Goal: Information Seeking & Learning: Learn about a topic

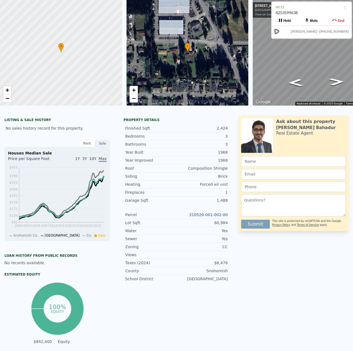
scroll to position [2, 0]
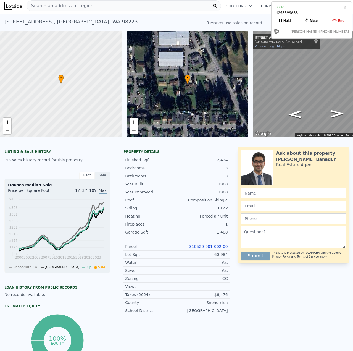
click at [79, 5] on span "Search an address or region" at bounding box center [60, 5] width 67 height 7
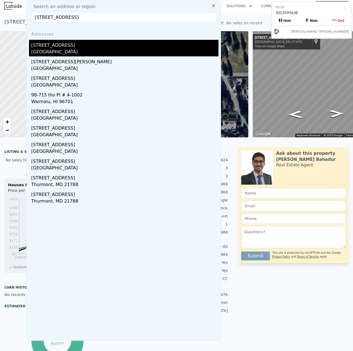
type input "41002 Mountain View Pl W,"
click at [78, 51] on div "May Creek, WA 98251" at bounding box center [124, 53] width 187 height 8
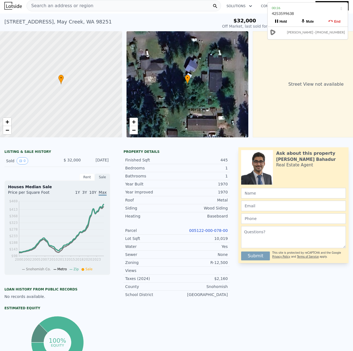
drag, startPoint x: 315, startPoint y: 13, endPoint x: 311, endPoint y: 14, distance: 4.0
click at [311, 14] on div "4253599638" at bounding box center [308, 16] width 72 height 10
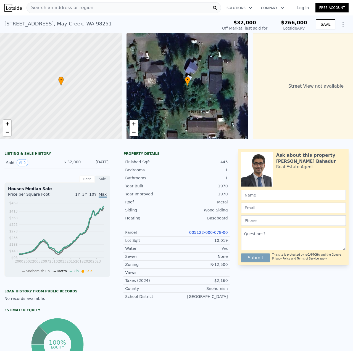
click at [77, 6] on span "Search an address or region" at bounding box center [60, 7] width 67 height 7
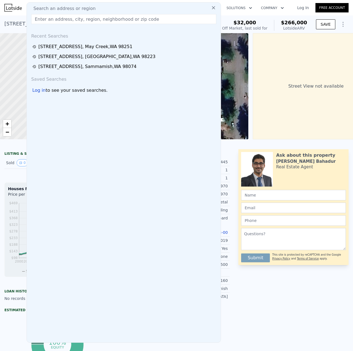
click at [73, 17] on input "text" at bounding box center [123, 19] width 185 height 10
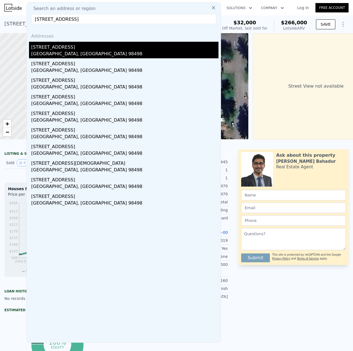
type input "9221 117th St SW, Lakewood, WA 98498"
click at [60, 54] on div "Tacoma, WA 98498" at bounding box center [124, 55] width 187 height 8
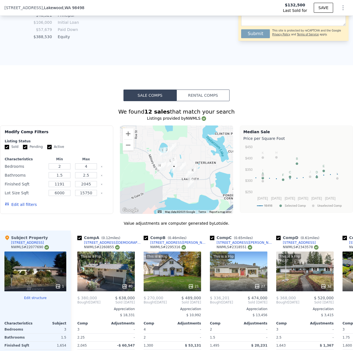
scroll to position [550, 0]
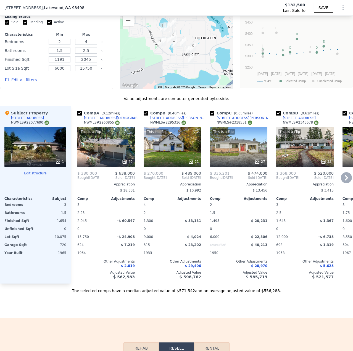
click at [344, 179] on icon at bounding box center [345, 178] width 3 height 6
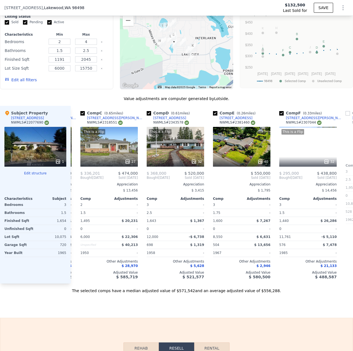
scroll to position [0, 132]
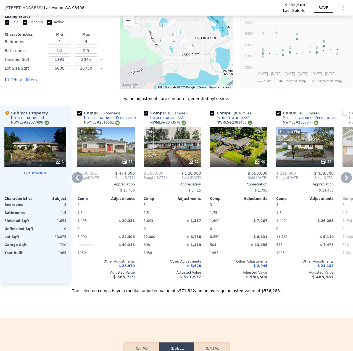
type input "$ 563,000"
type input "$ 377,906"
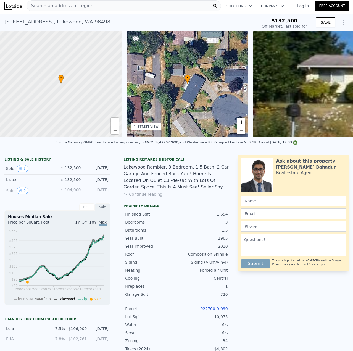
scroll to position [0, 0]
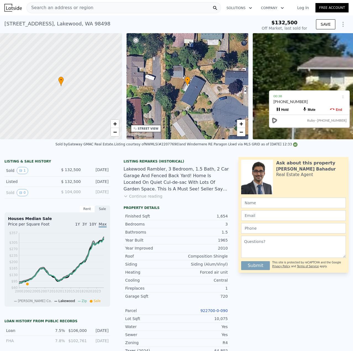
click at [216, 312] on link "922700-0-090" at bounding box center [213, 310] width 27 height 4
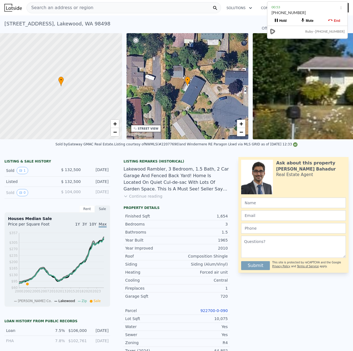
drag, startPoint x: 303, startPoint y: 99, endPoint x: 301, endPoint y: 10, distance: 88.9
click at [301, 10] on div "253-431-3955" at bounding box center [307, 15] width 72 height 10
click at [222, 312] on link "922700-0-090" at bounding box center [213, 310] width 27 height 4
click at [126, 199] on button "Continue reading" at bounding box center [142, 196] width 39 height 6
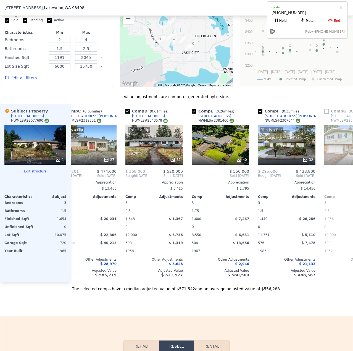
scroll to position [0, 152]
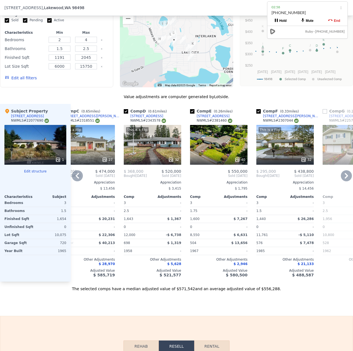
click at [214, 161] on div "40" at bounding box center [218, 160] width 53 height 6
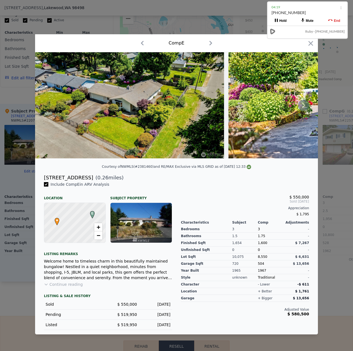
click at [304, 103] on icon at bounding box center [303, 105] width 11 height 11
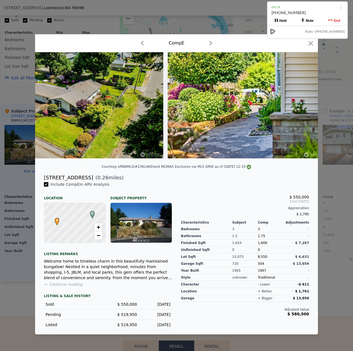
click at [304, 103] on img at bounding box center [247, 105] width 159 height 106
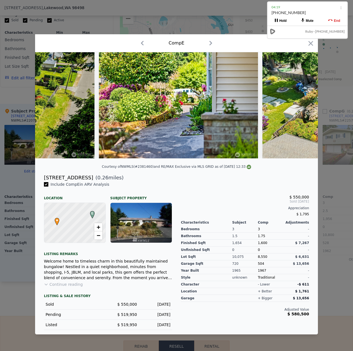
click at [304, 103] on img at bounding box center [356, 105] width 189 height 106
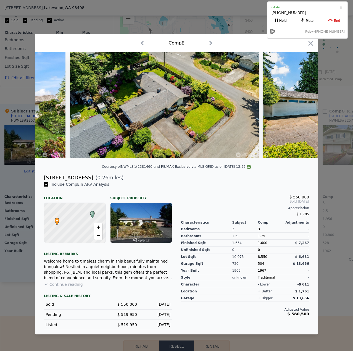
scroll to position [0, 6362]
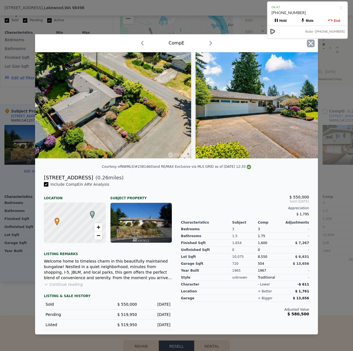
click at [308, 43] on icon "button" at bounding box center [310, 43] width 5 height 5
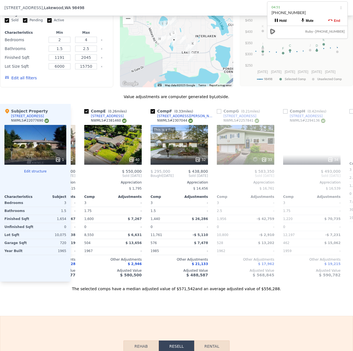
scroll to position [0, 268]
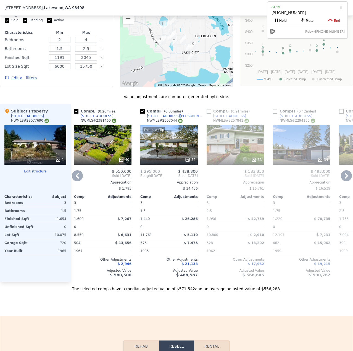
click at [250, 154] on div "33" at bounding box center [234, 145] width 57 height 40
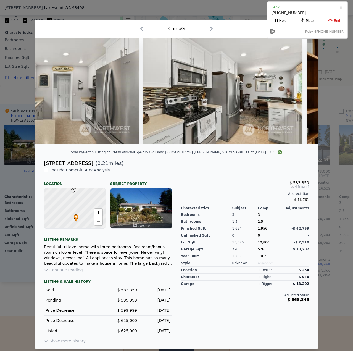
scroll to position [0, 386]
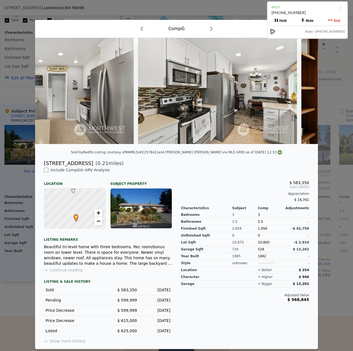
click at [250, 28] on div "Comp G" at bounding box center [176, 28] width 274 height 9
drag, startPoint x: 256, startPoint y: 23, endPoint x: 190, endPoint y: 33, distance: 66.2
click at [190, 33] on div "Comp G" at bounding box center [176, 29] width 283 height 18
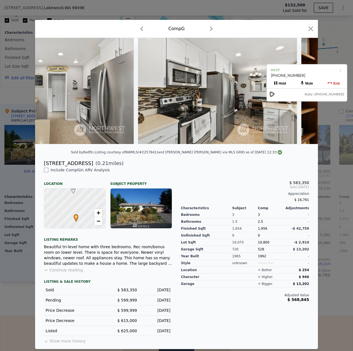
drag, startPoint x: 301, startPoint y: 8, endPoint x: 299, endPoint y: 70, distance: 61.6
click at [300, 72] on div "04:59" at bounding box center [307, 70] width 72 height 6
click at [311, 28] on icon "button" at bounding box center [310, 28] width 5 height 5
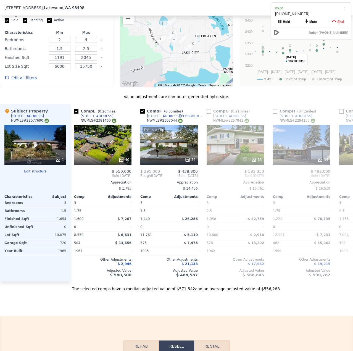
drag, startPoint x: 308, startPoint y: 71, endPoint x: 312, endPoint y: 9, distance: 62.5
click at [312, 9] on div "05:01" at bounding box center [311, 9] width 72 height 6
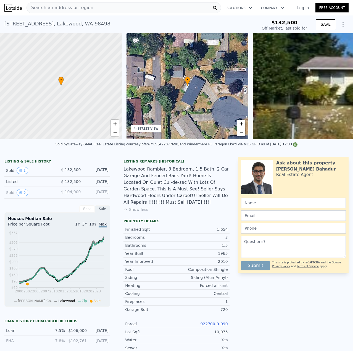
click at [57, 6] on span "Search an address or region" at bounding box center [60, 7] width 67 height 7
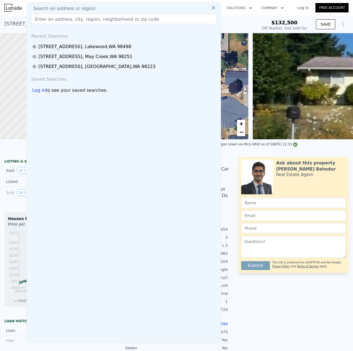
click at [59, 18] on input "text" at bounding box center [123, 19] width 185 height 10
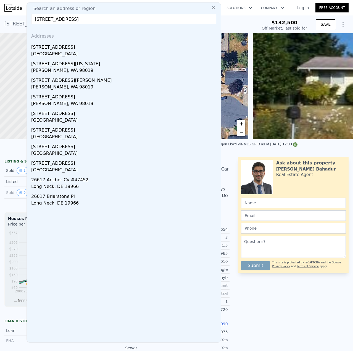
type input "26617 NE 3rd St,"
click at [69, 49] on div "[STREET_ADDRESS]" at bounding box center [124, 46] width 187 height 9
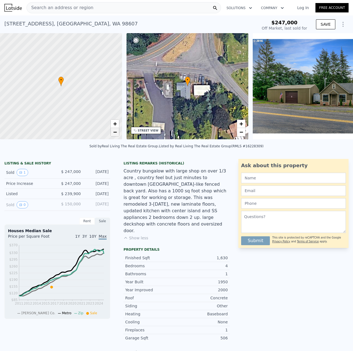
click at [114, 135] on link "−" at bounding box center [115, 132] width 8 height 8
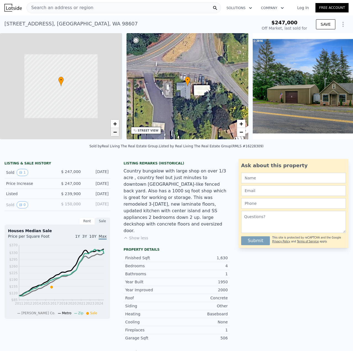
click at [114, 135] on link "−" at bounding box center [115, 132] width 8 height 8
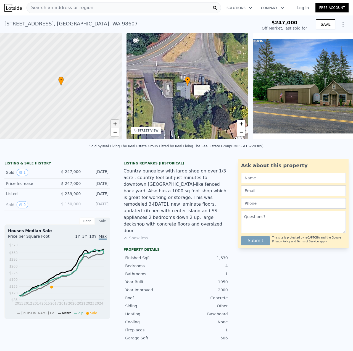
click at [113, 121] on span "+" at bounding box center [115, 123] width 4 height 7
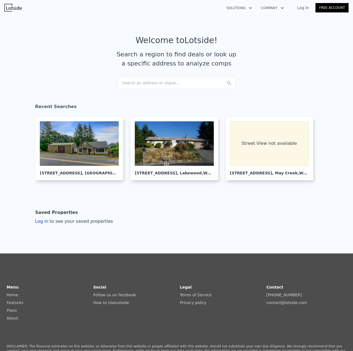
click at [129, 82] on div "Search an address or region..." at bounding box center [176, 83] width 118 height 12
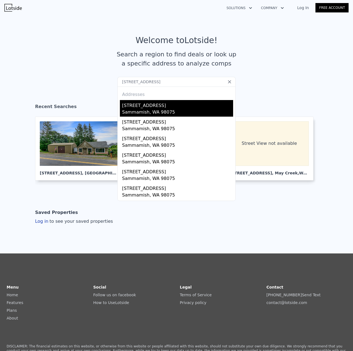
type input "[STREET_ADDRESS]"
click at [141, 105] on div "[STREET_ADDRESS]" at bounding box center [177, 104] width 111 height 9
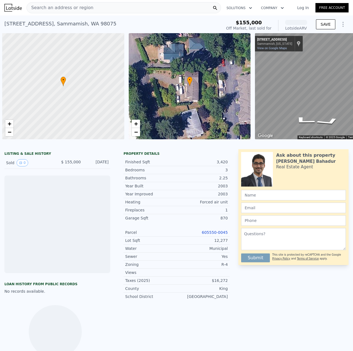
scroll to position [0, 2]
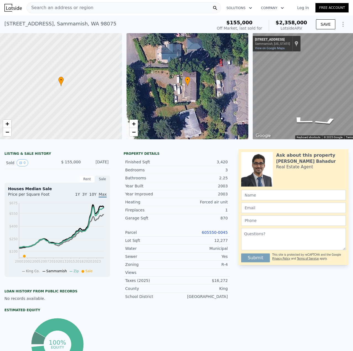
click at [216, 234] on link "605550-0045" at bounding box center [215, 232] width 26 height 4
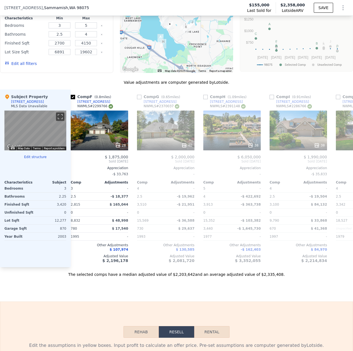
scroll to position [0, 339]
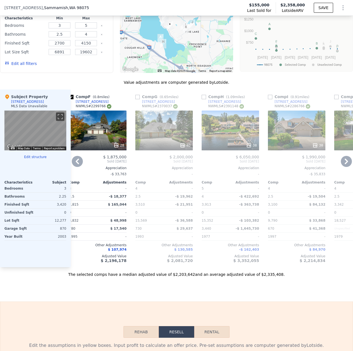
click at [184, 138] on div "40" at bounding box center [163, 130] width 57 height 40
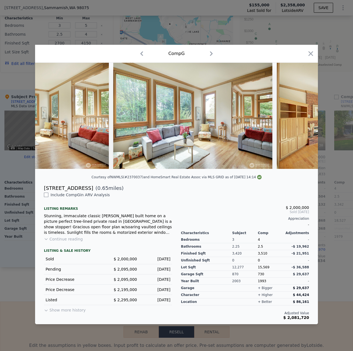
scroll to position [0, 2870]
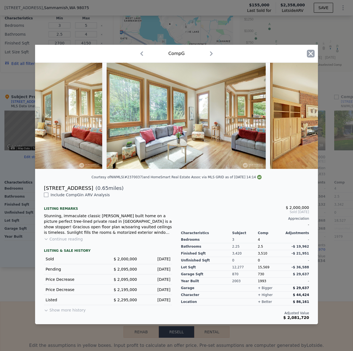
click at [313, 50] on icon "button" at bounding box center [311, 54] width 8 height 8
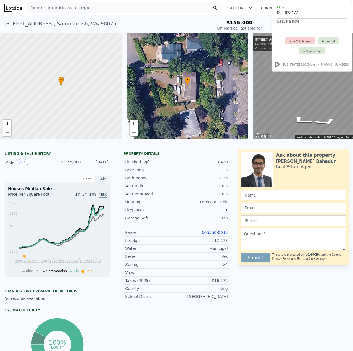
click at [77, 6] on span "Search an address or region" at bounding box center [60, 7] width 67 height 7
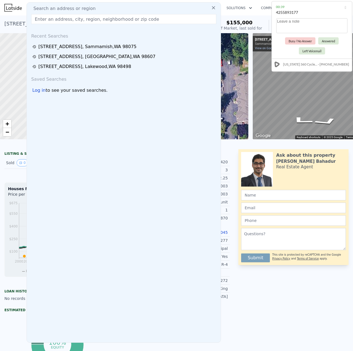
click at [77, 19] on input "text" at bounding box center [123, 19] width 185 height 10
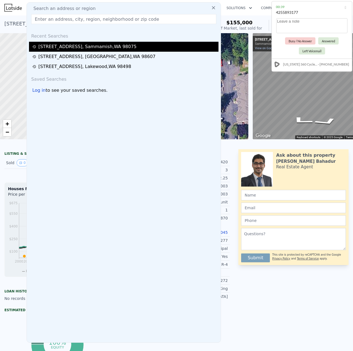
drag, startPoint x: 77, startPoint y: 19, endPoint x: 89, endPoint y: 48, distance: 31.3
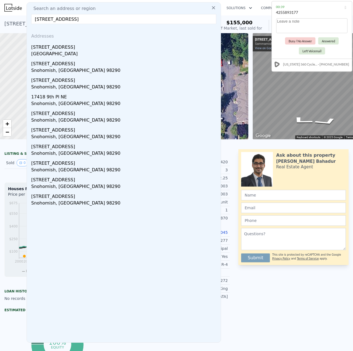
type input "[STREET_ADDRESS]"
click at [63, 47] on div "[STREET_ADDRESS]" at bounding box center [124, 46] width 187 height 9
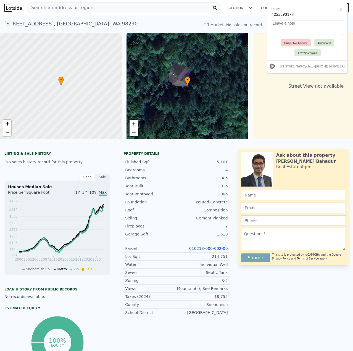
drag, startPoint x: 301, startPoint y: 12, endPoint x: 282, endPoint y: 37, distance: 31.7
click at [296, 14] on div "4255893177" at bounding box center [307, 17] width 72 height 10
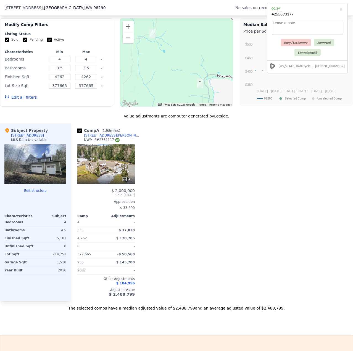
scroll to position [440, 0]
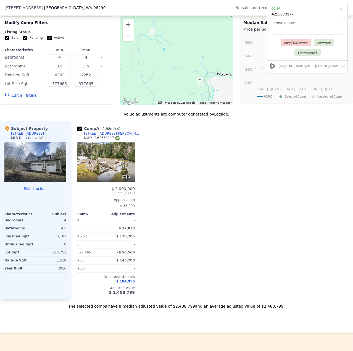
click at [16, 168] on div at bounding box center [35, 162] width 62 height 40
click at [36, 172] on div at bounding box center [35, 162] width 62 height 40
drag, startPoint x: 94, startPoint y: 79, endPoint x: 72, endPoint y: 79, distance: 22.1
click at [72, 79] on div "Finished Sqft 4262 4262" at bounding box center [57, 75] width 104 height 8
type input "5500"
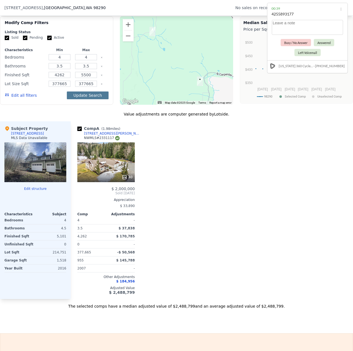
click at [95, 99] on button "Update Search" at bounding box center [88, 95] width 42 height 8
checkbox input "false"
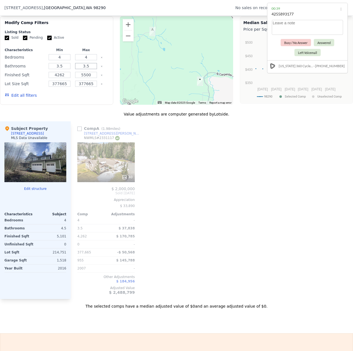
drag, startPoint x: 92, startPoint y: 70, endPoint x: 77, endPoint y: 71, distance: 15.8
click at [77, 69] on input "3.5" at bounding box center [86, 66] width 22 height 6
type input "5"
drag, startPoint x: 89, startPoint y: 62, endPoint x: 73, endPoint y: 62, distance: 16.6
click at [74, 61] on div "4" at bounding box center [86, 57] width 24 height 8
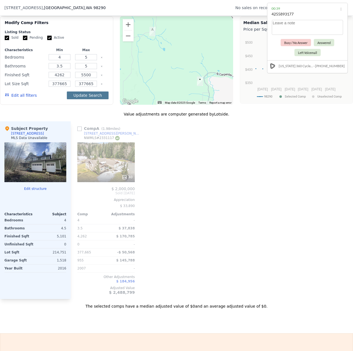
click at [94, 98] on button "Update Search" at bounding box center [88, 95] width 42 height 8
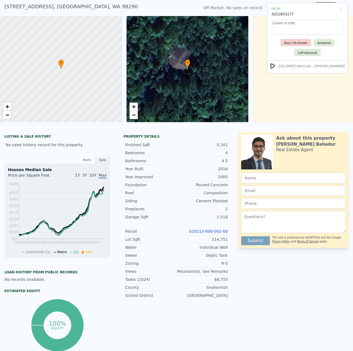
scroll to position [2, 0]
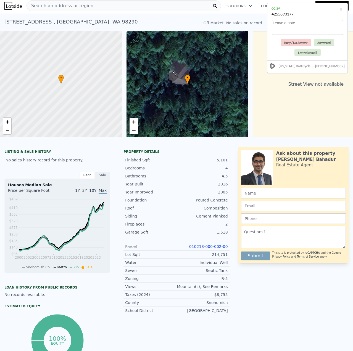
click at [221, 248] on link "010213-000-002-00" at bounding box center [208, 246] width 39 height 4
type input "4"
type input "3.5"
type input "4262"
checkbox input "true"
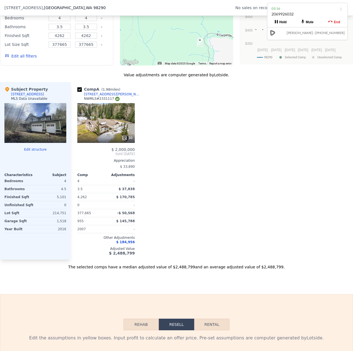
scroll to position [497, 0]
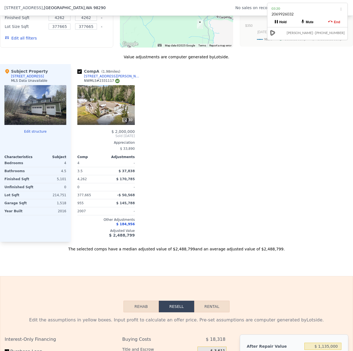
click at [36, 110] on div at bounding box center [35, 105] width 62 height 40
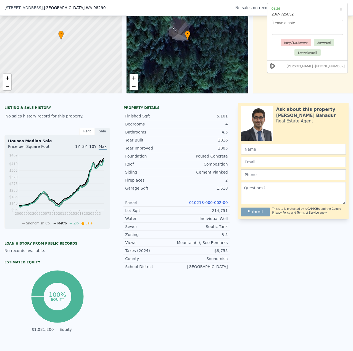
scroll to position [28, 0]
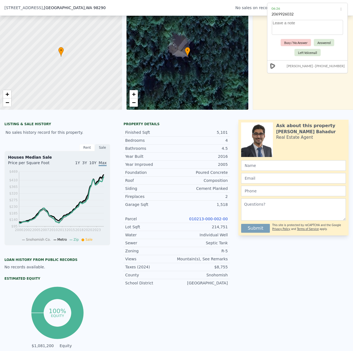
click at [217, 220] on link "010213-000-002-00" at bounding box center [208, 218] width 39 height 4
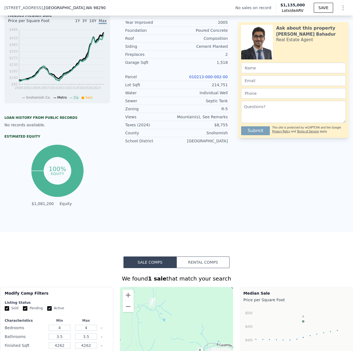
scroll to position [166, 0]
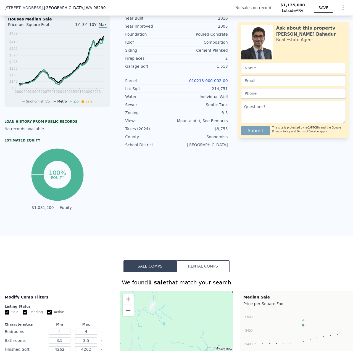
click at [217, 83] on link "010213-000-002-00" at bounding box center [208, 80] width 39 height 4
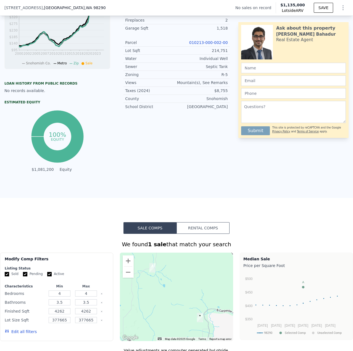
scroll to position [331, 0]
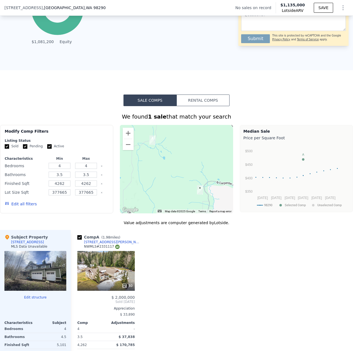
drag, startPoint x: 241, startPoint y: 293, endPoint x: 235, endPoint y: 293, distance: 5.8
click at [240, 293] on div "Comp A ( 1.98 miles) [STREET_ADDRESS][PERSON_NAME] 40 $ 2,000,000 Sold [DATE] A…" at bounding box center [212, 318] width 282 height 177
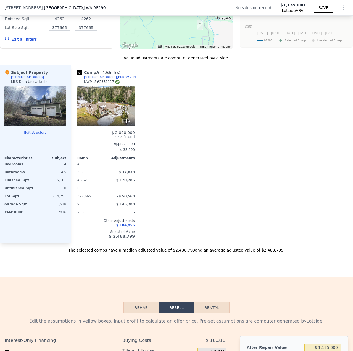
scroll to position [497, 0]
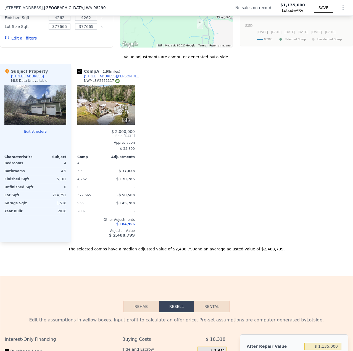
click at [118, 106] on div "40" at bounding box center [105, 105] width 57 height 40
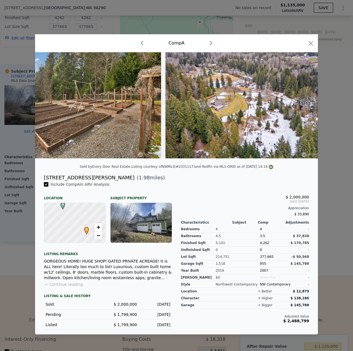
scroll to position [0, 6251]
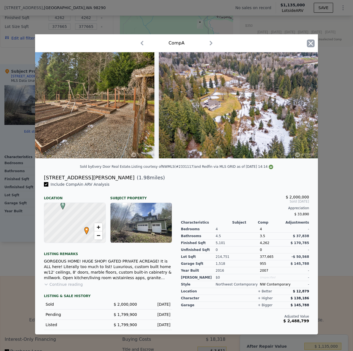
click at [312, 39] on icon "button" at bounding box center [311, 43] width 8 height 8
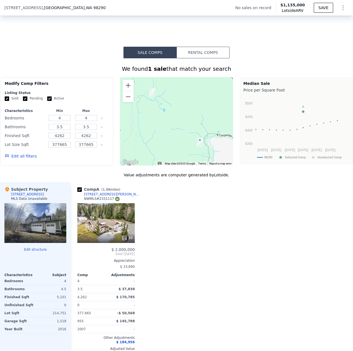
scroll to position [469, 0]
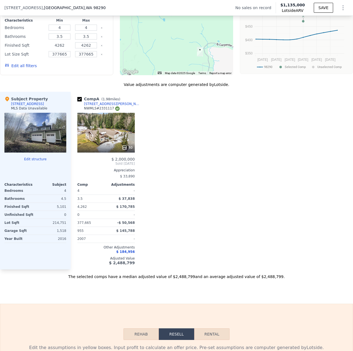
drag, startPoint x: 65, startPoint y: 51, endPoint x: 52, endPoint y: 52, distance: 12.3
click at [52, 48] on input "4262" at bounding box center [60, 45] width 22 height 6
type input "450"
click at [63, 31] on input "4" at bounding box center [60, 28] width 22 height 6
click at [90, 31] on input "4" at bounding box center [86, 28] width 22 height 6
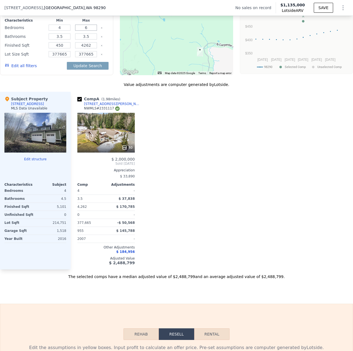
type input "6"
drag, startPoint x: 92, startPoint y: 40, endPoint x: 81, endPoint y: 41, distance: 11.3
click at [81, 39] on input "3.5" at bounding box center [86, 36] width 22 height 6
type input "6"
drag, startPoint x: 90, startPoint y: 50, endPoint x: 74, endPoint y: 49, distance: 15.5
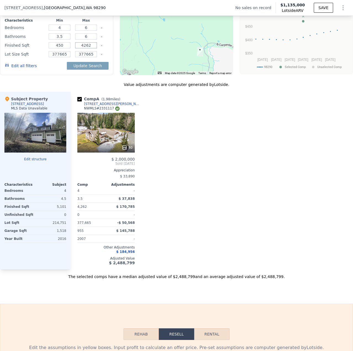
click at [75, 48] on input "4262" at bounding box center [86, 45] width 22 height 6
type input "5500"
click at [97, 70] on button "Update Search" at bounding box center [88, 66] width 42 height 8
checkbox input "false"
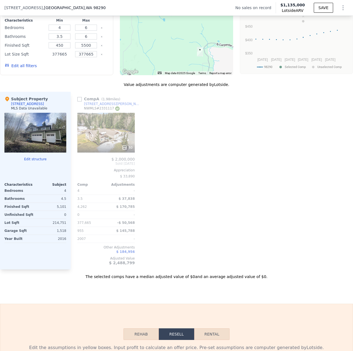
drag, startPoint x: 68, startPoint y: 57, endPoint x: 48, endPoint y: 57, distance: 19.9
click at [49, 57] on input "377665" at bounding box center [60, 54] width 22 height 6
type input "2"
type input "150000"
click at [94, 70] on button "Update Search" at bounding box center [88, 66] width 42 height 8
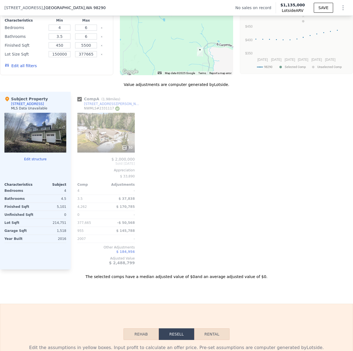
type input "4"
type input "3.5"
type input "4262"
type input "377665"
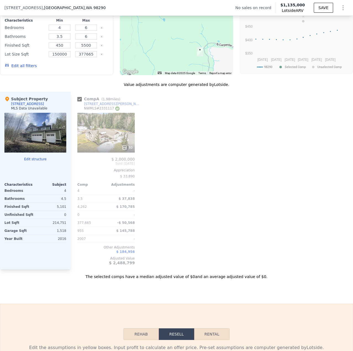
checkbox input "true"
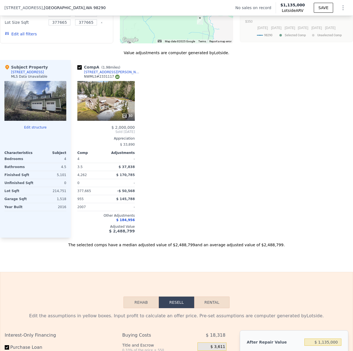
scroll to position [524, 0]
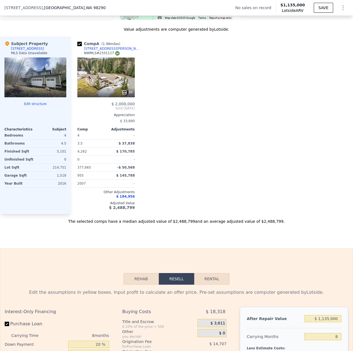
click at [39, 90] on div at bounding box center [35, 77] width 62 height 40
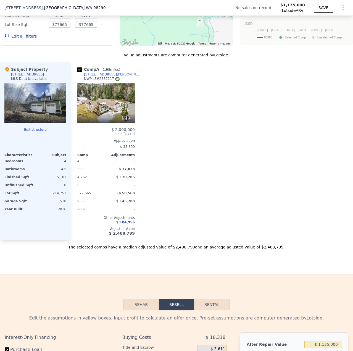
scroll to position [497, 0]
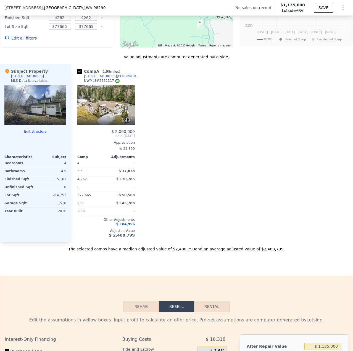
click at [51, 117] on div at bounding box center [35, 105] width 62 height 40
click at [43, 120] on div at bounding box center [35, 120] width 62 height 10
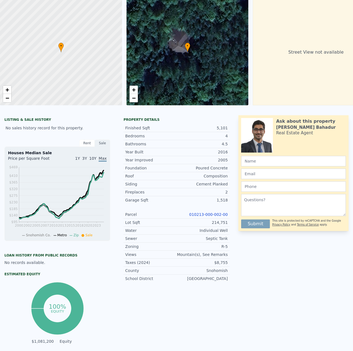
scroll to position [0, 0]
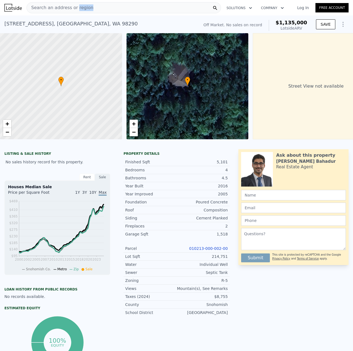
click at [73, 10] on span "Search an address or region" at bounding box center [60, 7] width 67 height 7
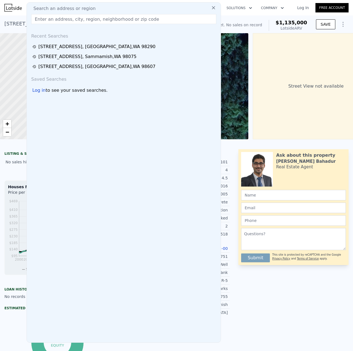
click at [64, 23] on input "text" at bounding box center [123, 19] width 185 height 10
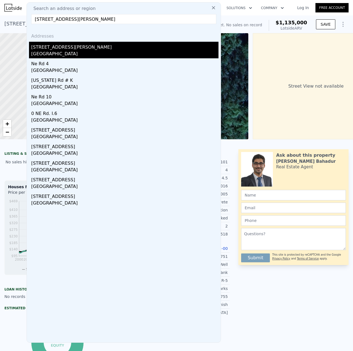
type input "[STREET_ADDRESS][PERSON_NAME]"
click at [71, 52] on div "[GEOGRAPHIC_DATA]" at bounding box center [124, 55] width 187 height 8
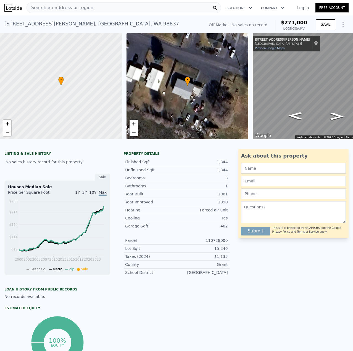
type input "4"
type input "3.5"
type input "4262"
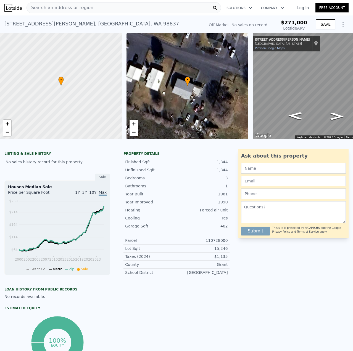
type input "377665"
type input "$ 1,135,000"
type input "8"
type input "$ 30,001"
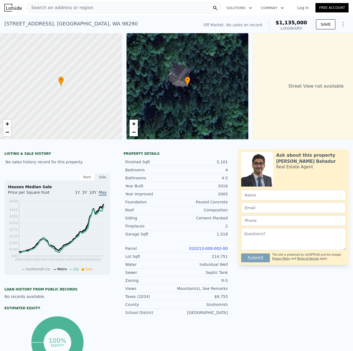
click at [205, 250] on link "010213-000-002-00" at bounding box center [208, 248] width 39 height 4
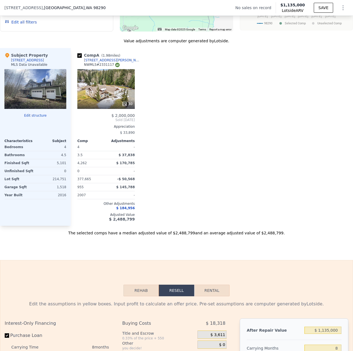
scroll to position [495, 0]
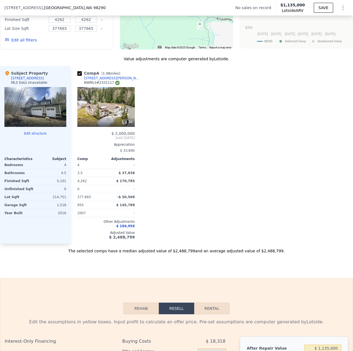
click at [33, 136] on button "Edit structure" at bounding box center [35, 133] width 62 height 4
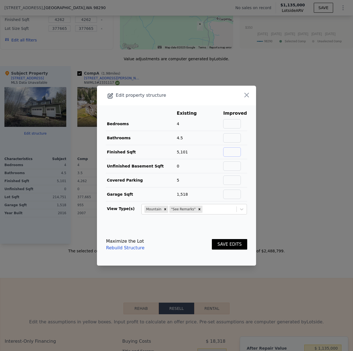
click at [230, 151] on input "text" at bounding box center [232, 151] width 18 height 9
click at [131, 250] on link "Rebuild Structure" at bounding box center [125, 247] width 38 height 7
click at [243, 94] on icon "button" at bounding box center [247, 95] width 8 height 8
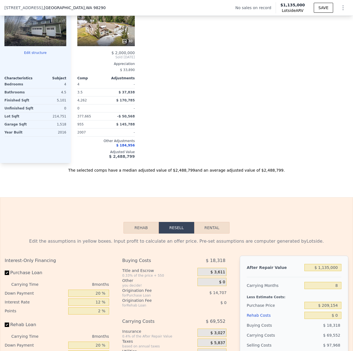
scroll to position [578, 0]
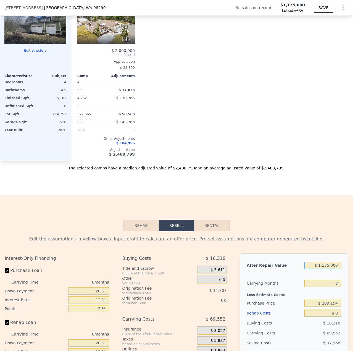
drag, startPoint x: 333, startPoint y: 269, endPoint x: 283, endPoint y: 261, distance: 50.9
click at [283, 261] on div "After Repair Value $ 1,135,000 Carrying Months 8 Less Estimate Costs: Purchase …" at bounding box center [294, 329] width 108 height 153
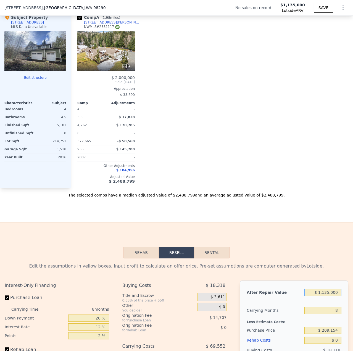
scroll to position [522, 0]
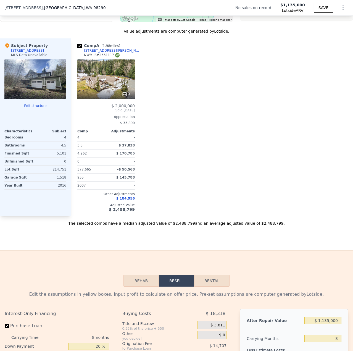
click at [36, 108] on button "Edit structure" at bounding box center [35, 105] width 62 height 4
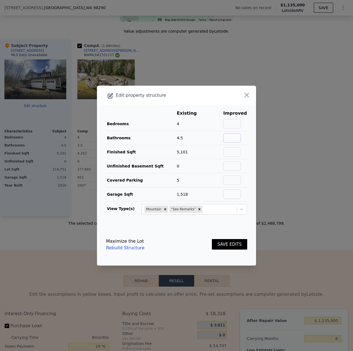
click at [228, 137] on input "text" at bounding box center [232, 137] width 18 height 9
click at [232, 121] on input "text" at bounding box center [232, 123] width 18 height 9
type input "5"
type input "6"
click at [235, 136] on input "text" at bounding box center [232, 137] width 18 height 9
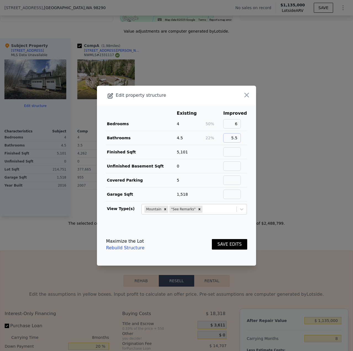
type input "5.5"
click at [232, 152] on input "text" at bounding box center [232, 151] width 18 height 9
type input "5100"
click at [233, 244] on button "SAVE EDITS" at bounding box center [229, 244] width 35 height 11
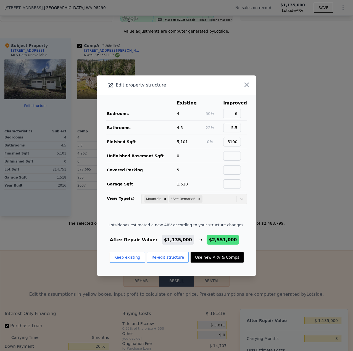
click at [243, 83] on icon "button" at bounding box center [247, 85] width 8 height 8
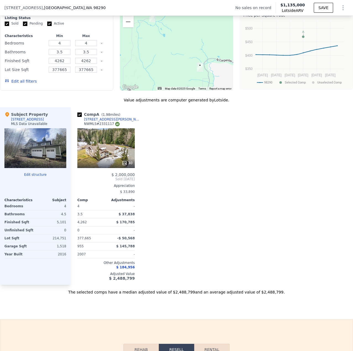
scroll to position [467, 0]
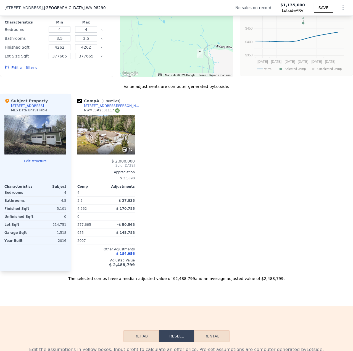
click at [37, 163] on button "Edit structure" at bounding box center [35, 161] width 62 height 4
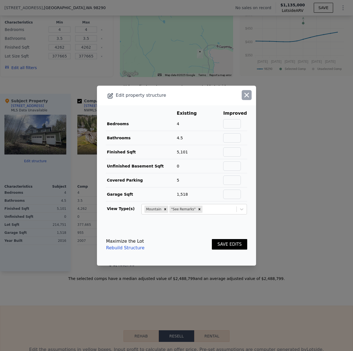
click at [243, 93] on icon "button" at bounding box center [247, 95] width 8 height 8
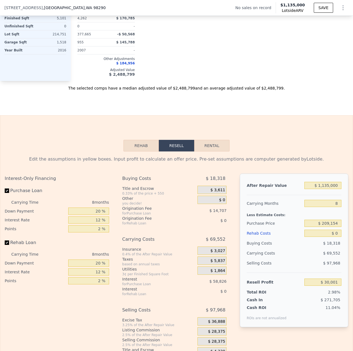
scroll to position [660, 0]
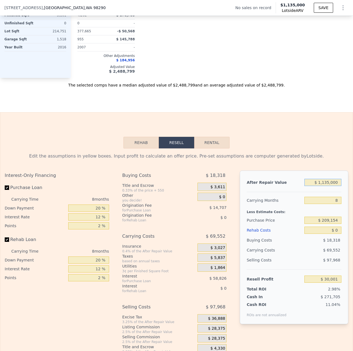
drag, startPoint x: 334, startPoint y: 188, endPoint x: 316, endPoint y: 184, distance: 18.4
click at [316, 184] on input "$ 1,135,000" at bounding box center [322, 182] width 37 height 7
type input "$ 81,135,000"
type input "$ 72,950,268"
type input "$ 801,135,000"
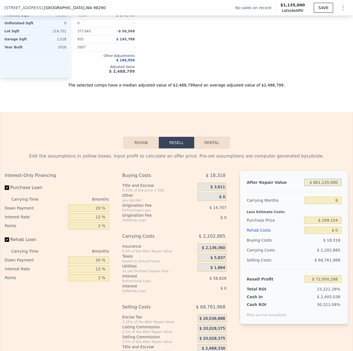
type input "$ 729,232,668"
type input "$ 8,001,135,000"
type input "$ 7,292,056,668"
type input "$ 80,001,135,000"
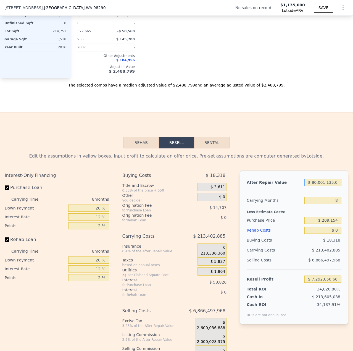
type input "$ 72,920,296,668"
type input "$ 8,001,135,000"
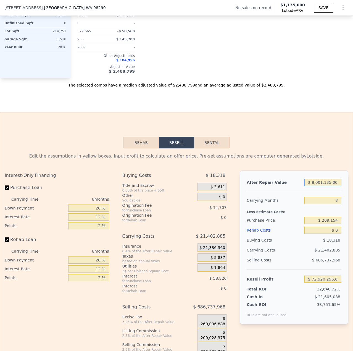
type input "$ 7,292,056,668"
type input "$ 801,135,000"
type input "$ 729,232,668"
type input "$ 81,135,000"
type input "$ 72,950,268"
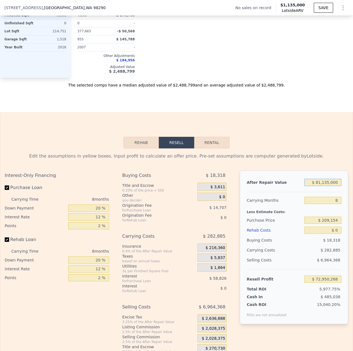
type input "$ 1,135,000"
type input "$ 30,001"
type input "$ 115,000"
type input "-$ 899,732"
type input "$ 15,000"
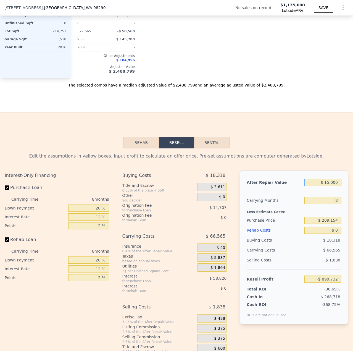
type input "-$ 990,882"
type input "$ 185,000"
type input "-$ 835,926"
type input "$ 1,805,000"
type input "$ 640,709"
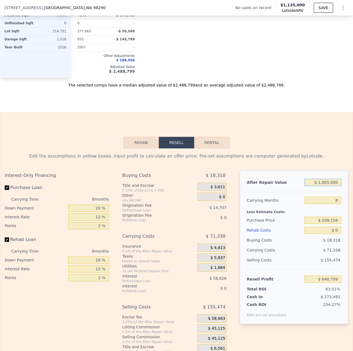
type input "$ 1,805,000"
click at [336, 204] on input "8" at bounding box center [322, 200] width 37 height 7
drag, startPoint x: 333, startPoint y: 225, endPoint x: 321, endPoint y: 226, distance: 11.9
click at [321, 224] on input "$ 209,154" at bounding box center [322, 219] width 37 height 7
type input "$ 950,000"
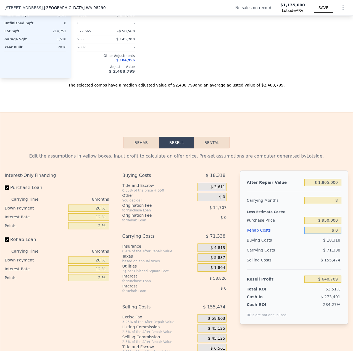
click at [334, 233] on input "$ 0" at bounding box center [322, 229] width 37 height 7
type input "$ 607,298"
type input "$ 3"
type input "$ 607,295"
type input "$ 30"
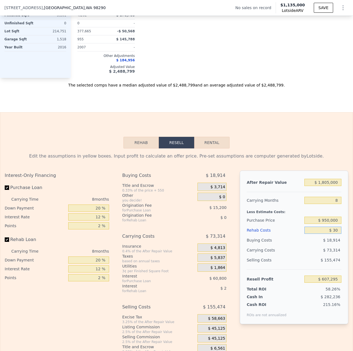
type input "$ 607,268"
type input "$ 300"
type input "$ 606,977"
type input "$ 3,000"
type input "$ 604,058"
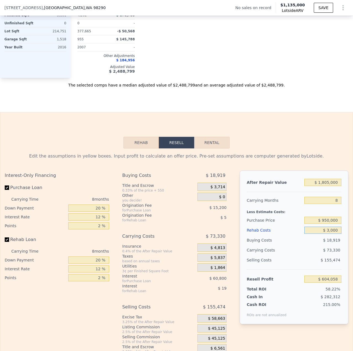
type input "$ 30,000"
type input "$ 574,898"
type input "$ 300,000"
type input "$ 283,298"
type input "$ 300,000"
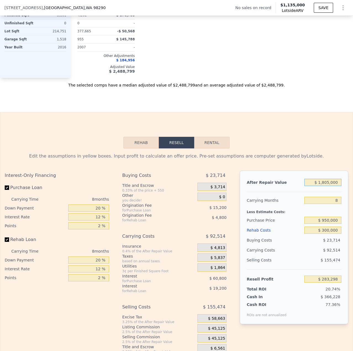
click at [322, 186] on input "$ 1,805,000" at bounding box center [322, 182] width 37 height 7
type input "$ 105,000"
type input "-$ 1,266,258"
type input "$ 1,605,000"
type input "$ 100,997"
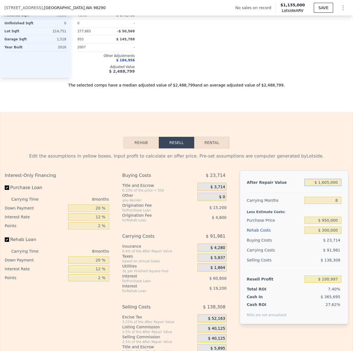
type input "$ 1,605,000"
click at [325, 223] on input "$ 950,000" at bounding box center [322, 219] width 37 height 7
type input "$ 900,000"
click at [301, 251] on div "$ 91,981" at bounding box center [312, 250] width 58 height 10
type input "$ 155,164"
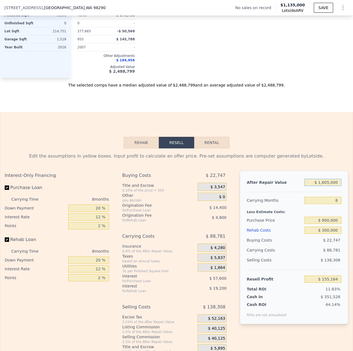
click at [323, 186] on input "$ 1,605,000" at bounding box center [322, 182] width 37 height 7
click at [325, 186] on input "$ 1,605,000" at bounding box center [322, 182] width 37 height 7
type input "$ 165,000"
type input "-$ 1,157,400"
type input "$ 1,650,000"
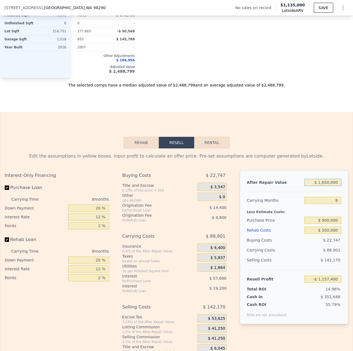
type input "$ 196,182"
drag, startPoint x: 95, startPoint y: 9, endPoint x: 14, endPoint y: 9, distance: 80.9
click at [0, 7] on html "Search an address or region Solutions Company Open main menu Log In Free Accoun…" at bounding box center [176, 175] width 353 height 351
copy div "Search an address or region Solutions Company Open main menu Log In Free Accoun…"
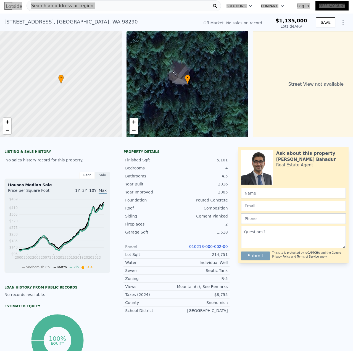
scroll to position [0, 0]
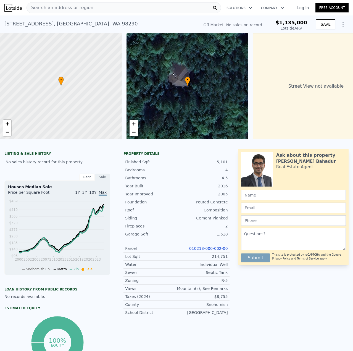
click at [108, 26] on div "[STREET_ADDRESS]" at bounding box center [70, 24] width 133 height 8
drag, startPoint x: 105, startPoint y: 22, endPoint x: 4, endPoint y: 23, distance: 100.7
click at [4, 23] on div "[STREET_ADDRESS] No sales on record (~ARV $1.135m )" at bounding box center [100, 25] width 192 height 15
copy div "[STREET_ADDRESS]"
type input "$ 1,135,000"
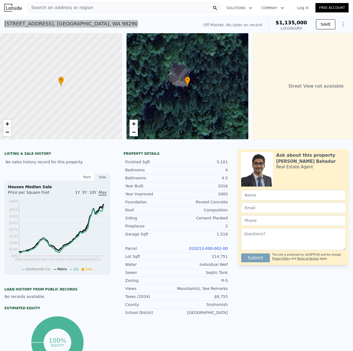
type input "$ 0"
type input "$ 30,001"
